Goal: Information Seeking & Learning: Learn about a topic

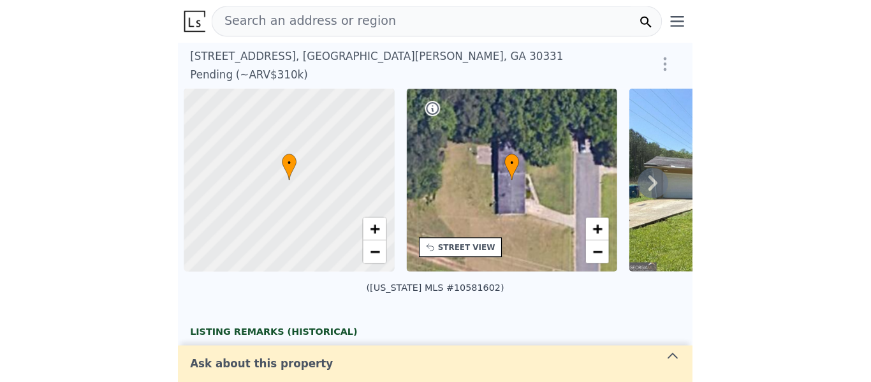
scroll to position [0, 5]
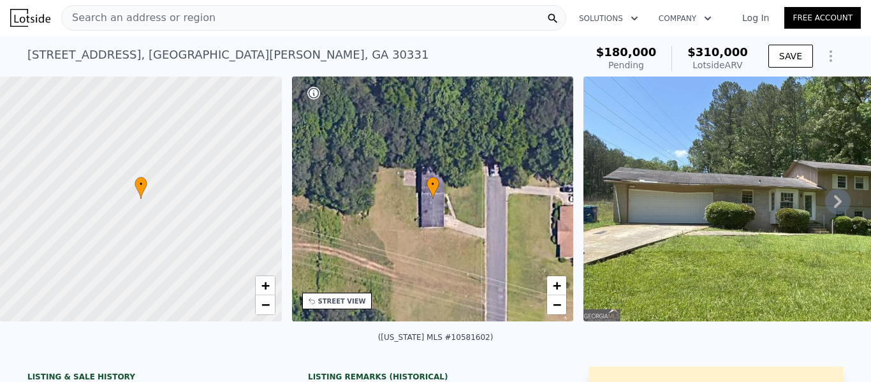
click at [313, 8] on div "Search an address or region" at bounding box center [313, 18] width 505 height 26
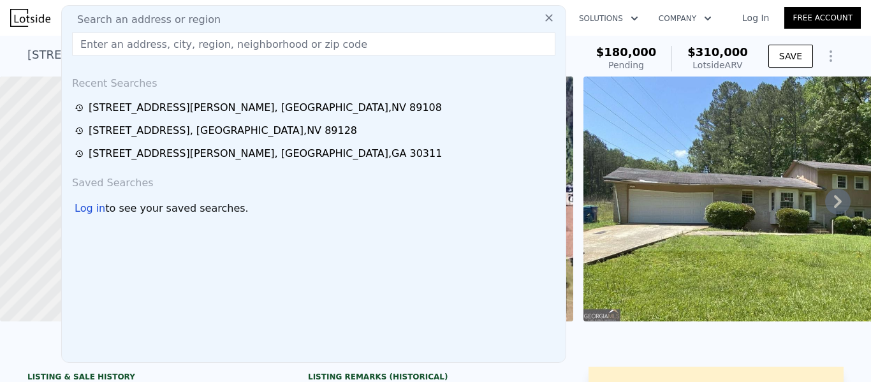
drag, startPoint x: 216, startPoint y: 15, endPoint x: 186, endPoint y: 45, distance: 42.0
click at [186, 45] on input "text" at bounding box center [314, 44] width 484 height 23
paste input "[STREET_ADDRESS]"
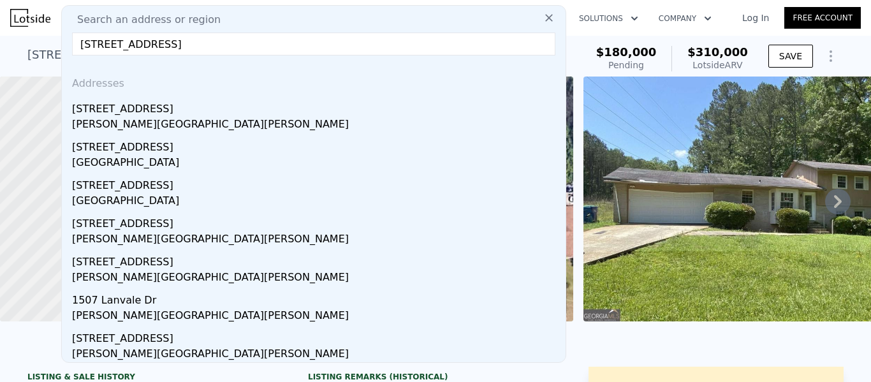
drag, startPoint x: 168, startPoint y: 41, endPoint x: 41, endPoint y: 41, distance: 126.3
drag, startPoint x: 144, startPoint y: 43, endPoint x: 15, endPoint y: 47, distance: 128.9
type input "r,"
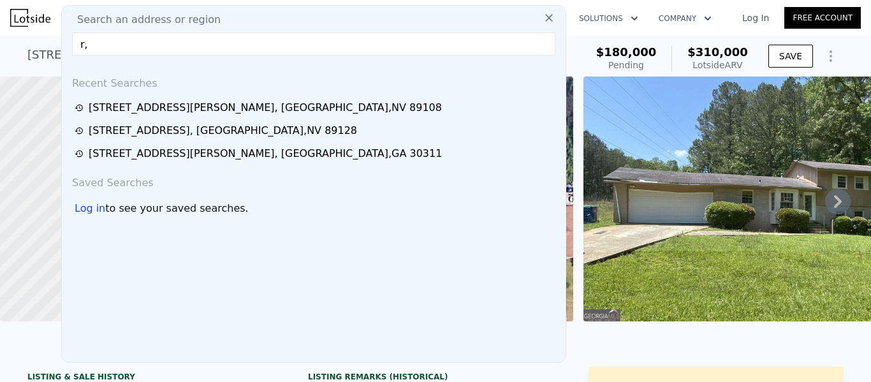
drag, startPoint x: 85, startPoint y: 45, endPoint x: 61, endPoint y: 45, distance: 24.9
paste input "[STREET_ADDRESS]"
type input "[STREET_ADDRESS]"
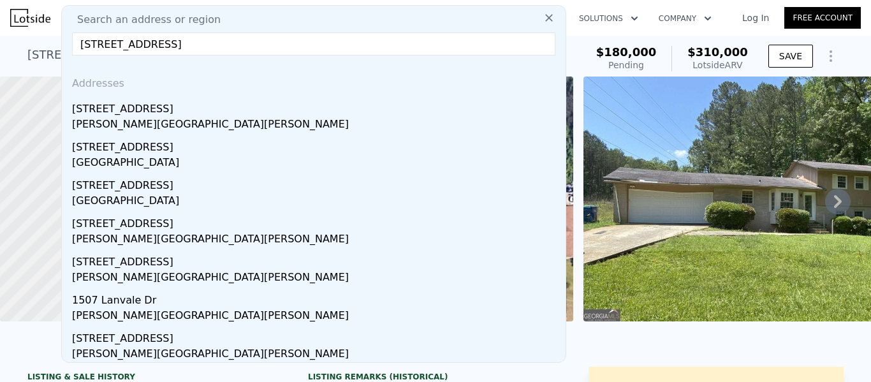
drag, startPoint x: 166, startPoint y: 44, endPoint x: 36, endPoint y: 44, distance: 130.1
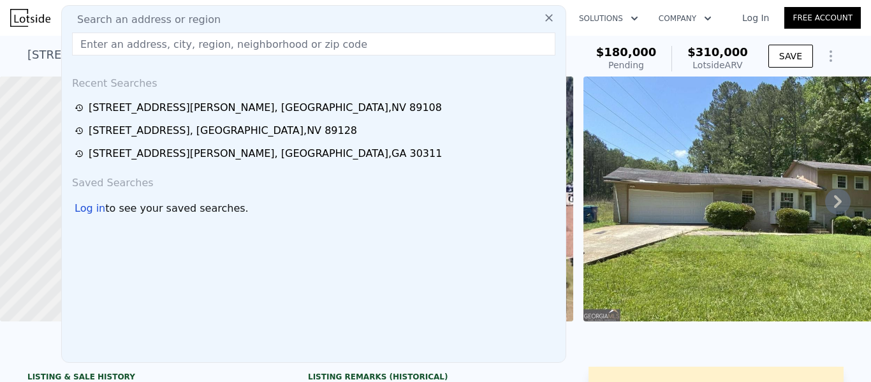
paste input "[STREET_ADDRESS]"
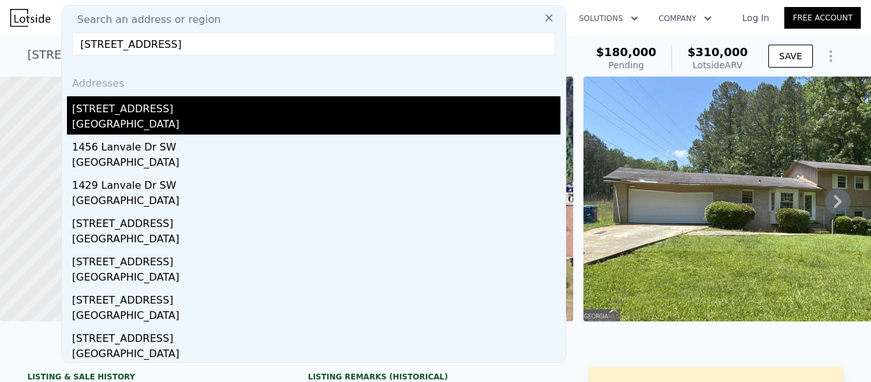
type input "[STREET_ADDRESS]"
click at [82, 116] on div "[STREET_ADDRESS]" at bounding box center [316, 106] width 489 height 20
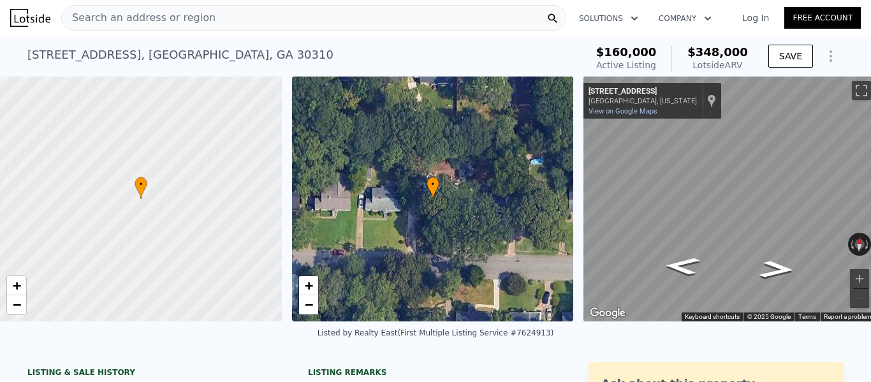
click at [142, 17] on span "Search an address or region" at bounding box center [139, 17] width 154 height 15
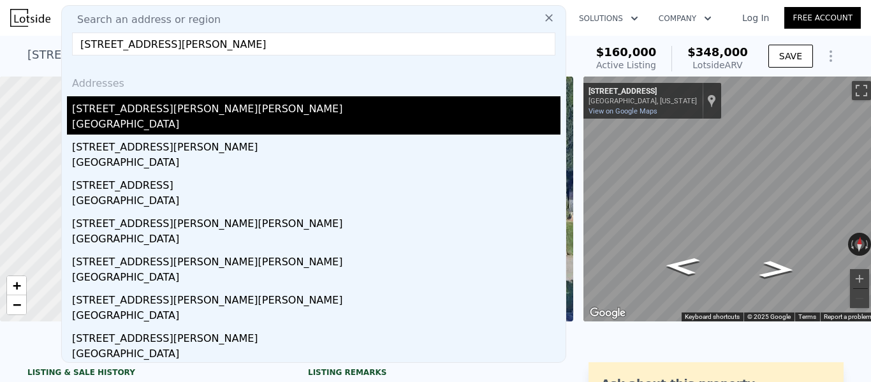
type input "[STREET_ADDRESS][PERSON_NAME]"
click at [113, 119] on div "[GEOGRAPHIC_DATA]" at bounding box center [316, 126] width 489 height 18
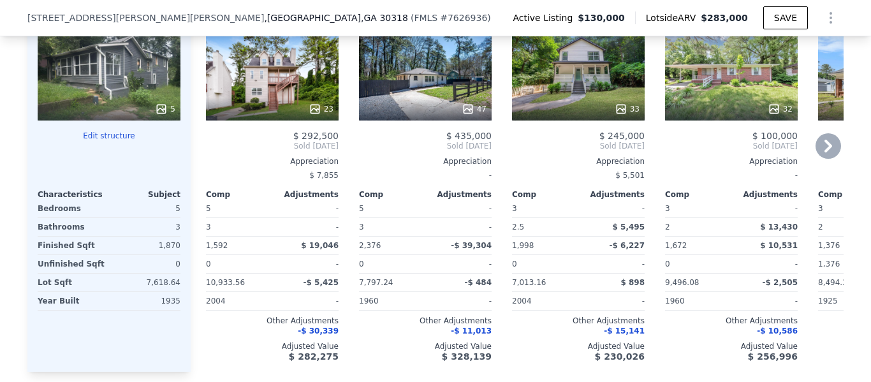
scroll to position [1399, 0]
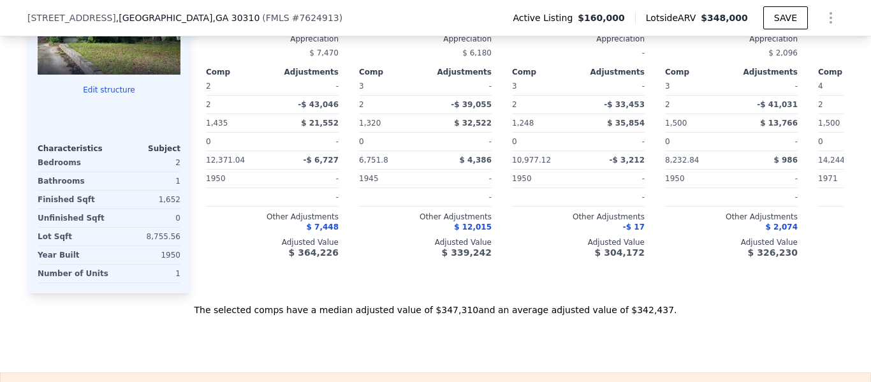
type input "2"
type input "4"
type input "1"
type input "2"
type input "1203"
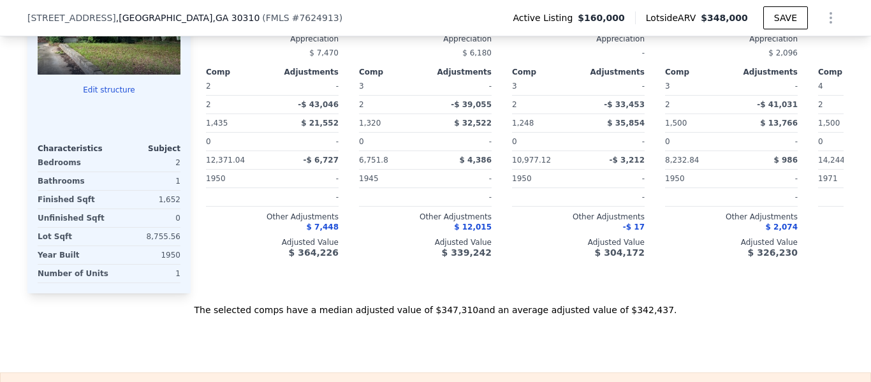
type input "2406"
type input "6751.8"
type input "14418.36"
type input "$ 348,000"
type input "$ 155,911"
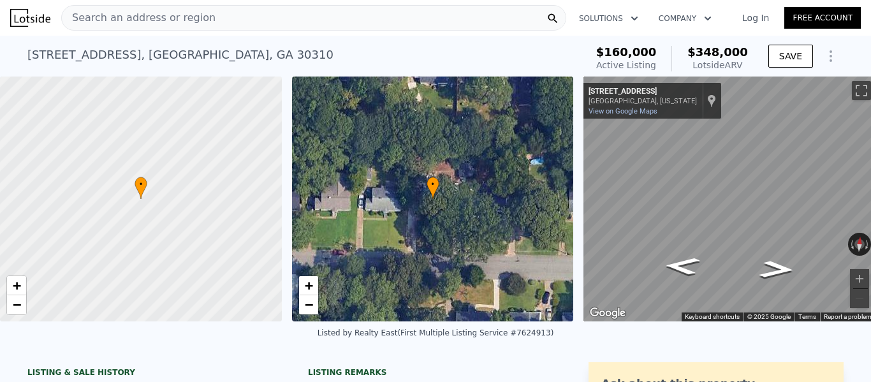
click at [178, 20] on span "Search an address or region" at bounding box center [139, 17] width 154 height 15
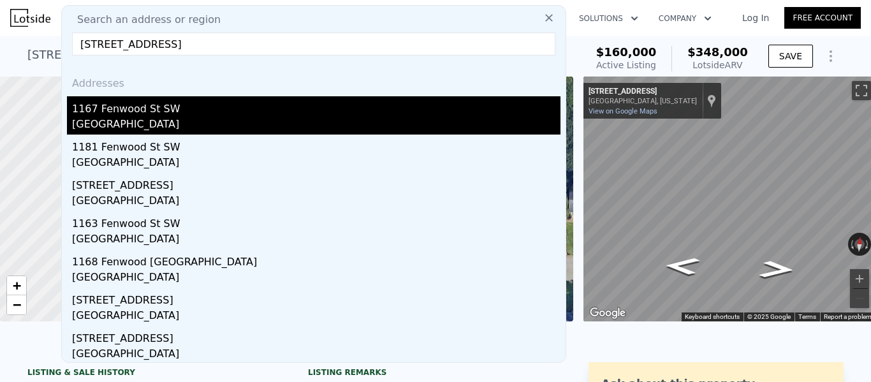
type input "[STREET_ADDRESS]"
click at [137, 107] on div "1167 Fenwood St SW" at bounding box center [316, 106] width 489 height 20
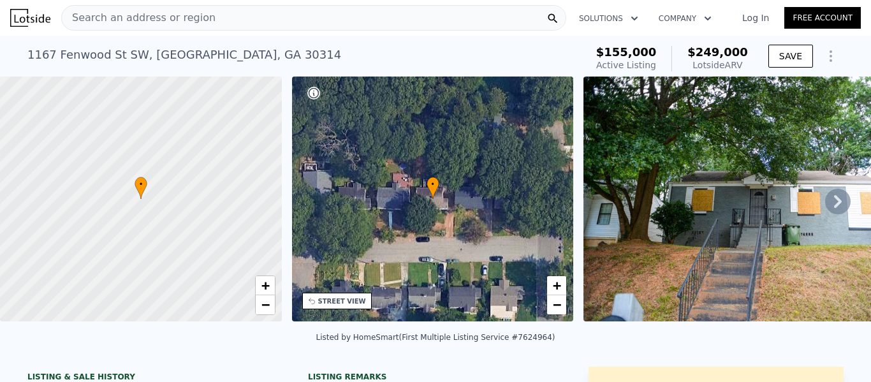
click at [125, 20] on span "Search an address or region" at bounding box center [139, 17] width 154 height 15
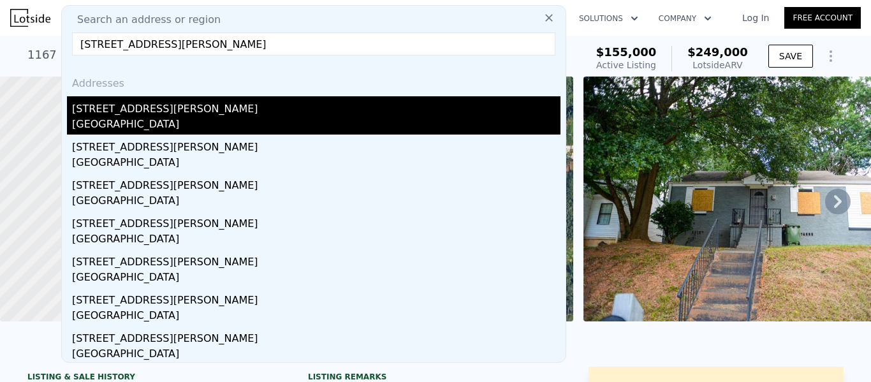
type input "[STREET_ADDRESS][PERSON_NAME]"
click at [138, 114] on div "[STREET_ADDRESS][PERSON_NAME]" at bounding box center [316, 106] width 489 height 20
